Goal: Task Accomplishment & Management: Use online tool/utility

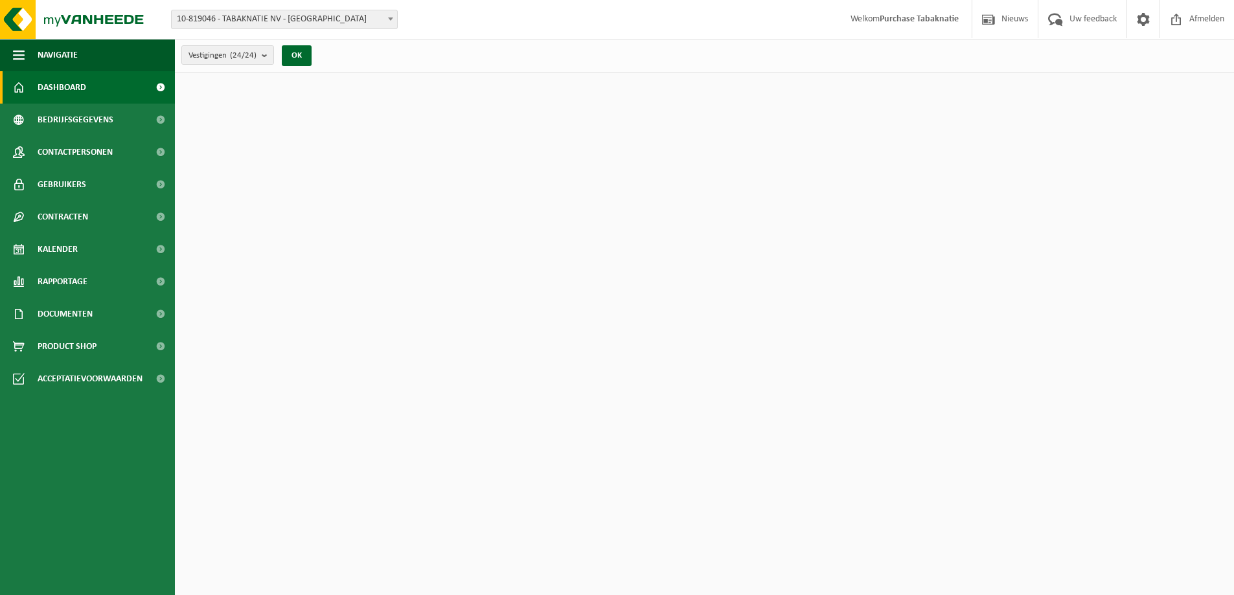
click at [331, 25] on span "10-819046 - TABAKNATIE NV - [GEOGRAPHIC_DATA]" at bounding box center [284, 19] width 225 height 18
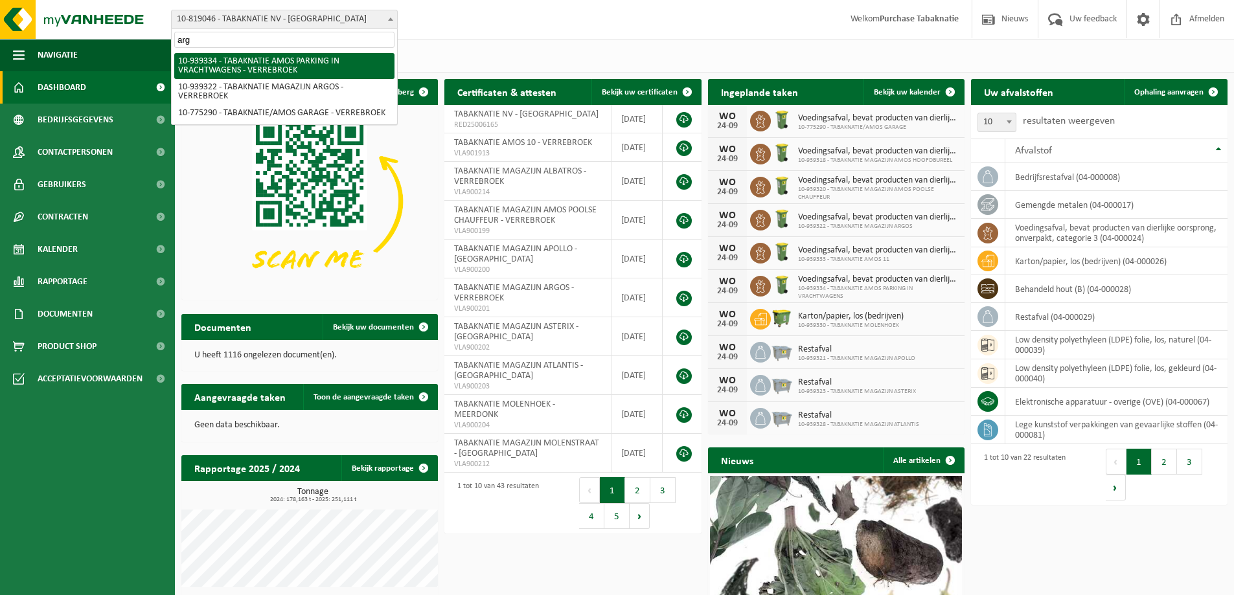
type input "argo"
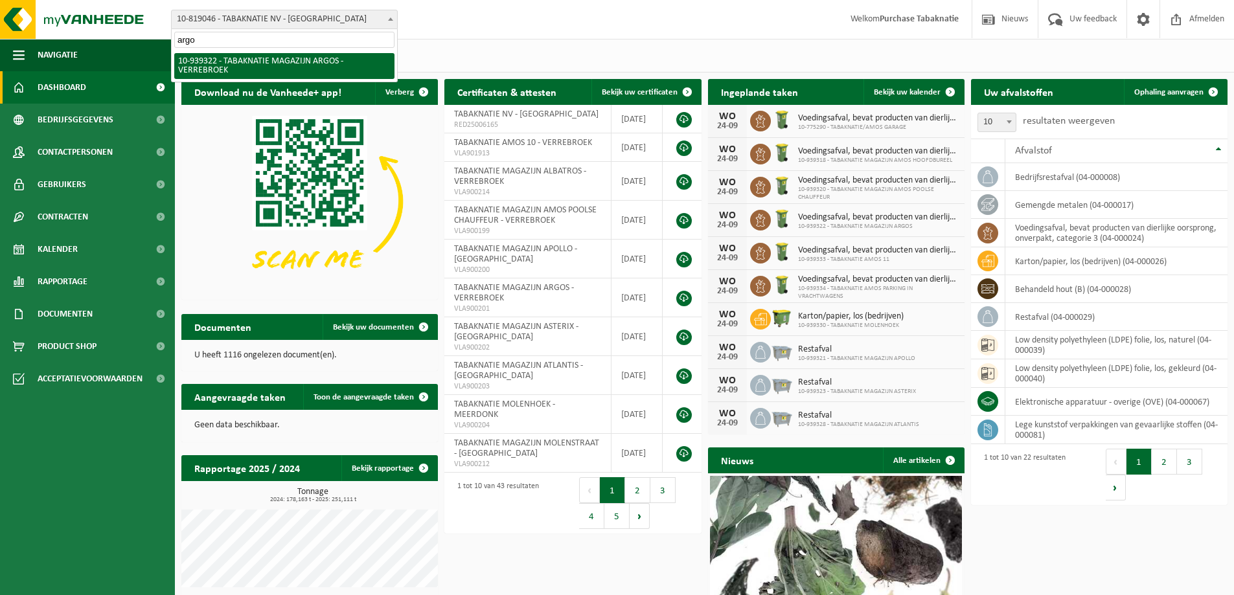
select select "138349"
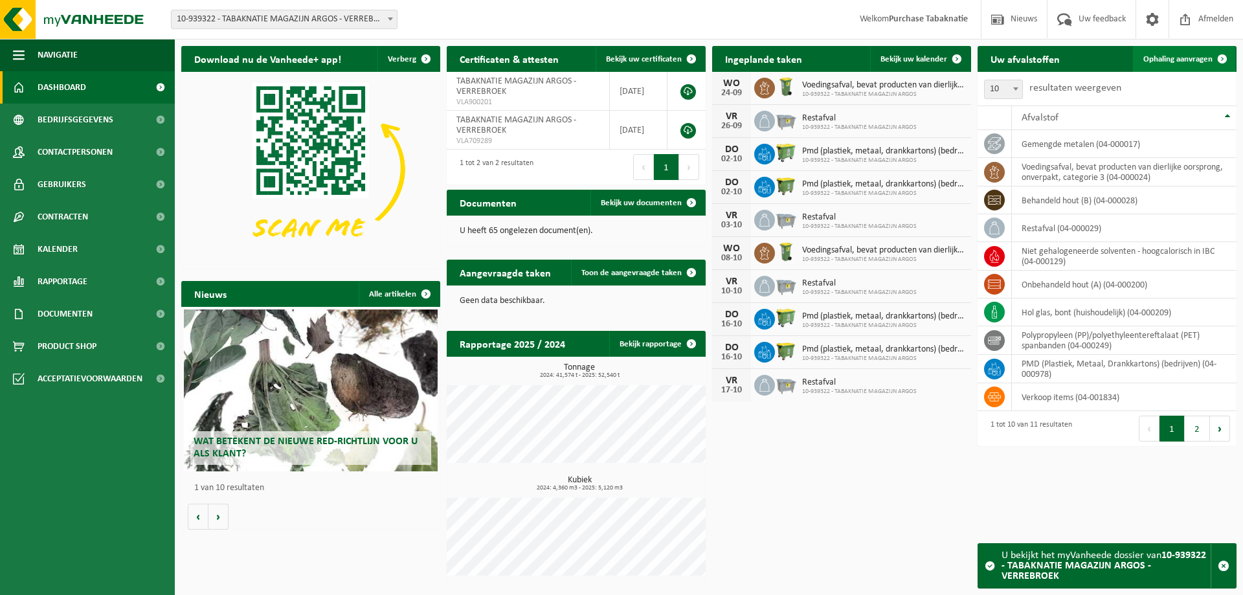
click at [1185, 56] on span "Ophaling aanvragen" at bounding box center [1178, 59] width 69 height 8
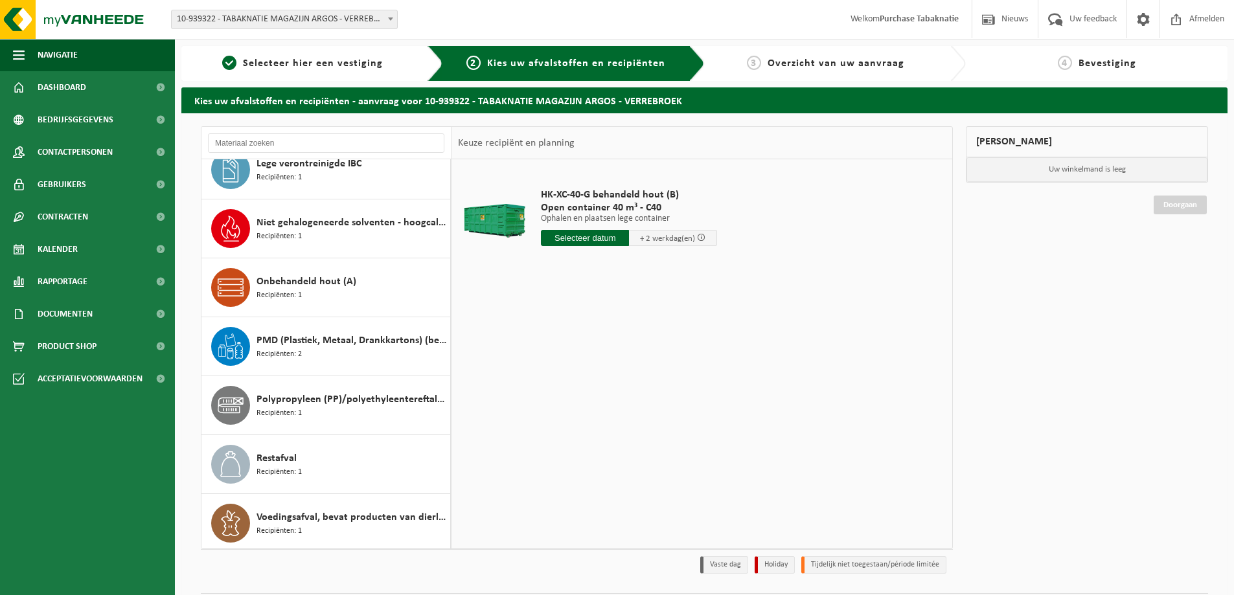
scroll to position [199, 0]
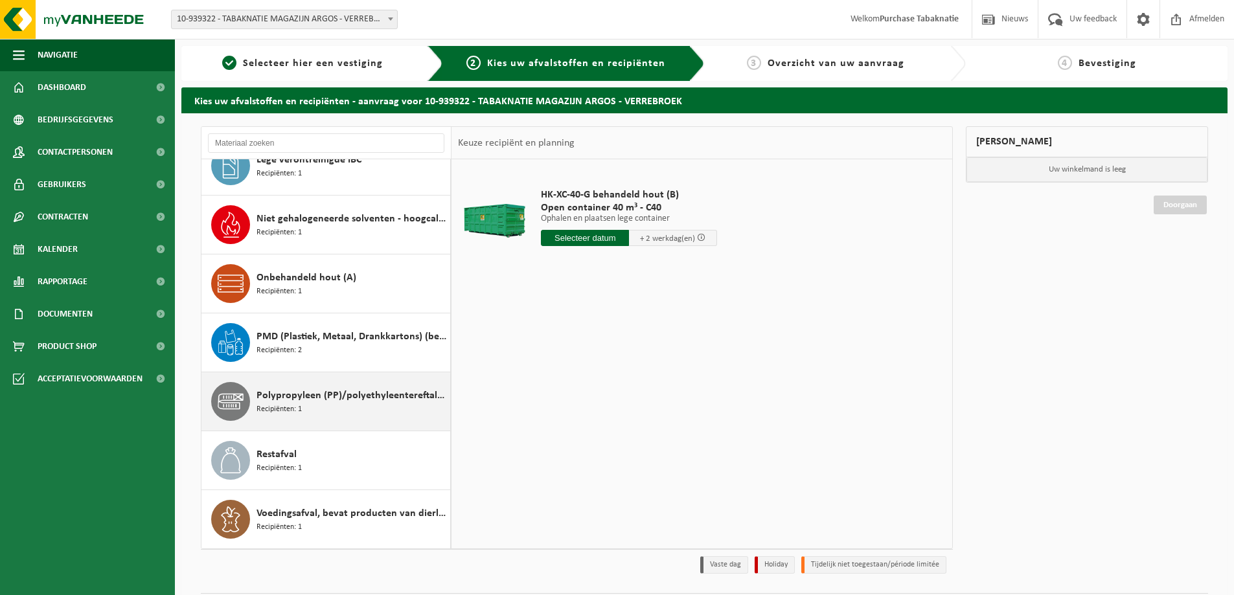
click at [328, 381] on div "Polypropyleen (PP)/polyethyleentereftalaat (PET) spanbanden Recipiënten: 1" at bounding box center [325, 401] width 249 height 58
